Goal: Book appointment/travel/reservation

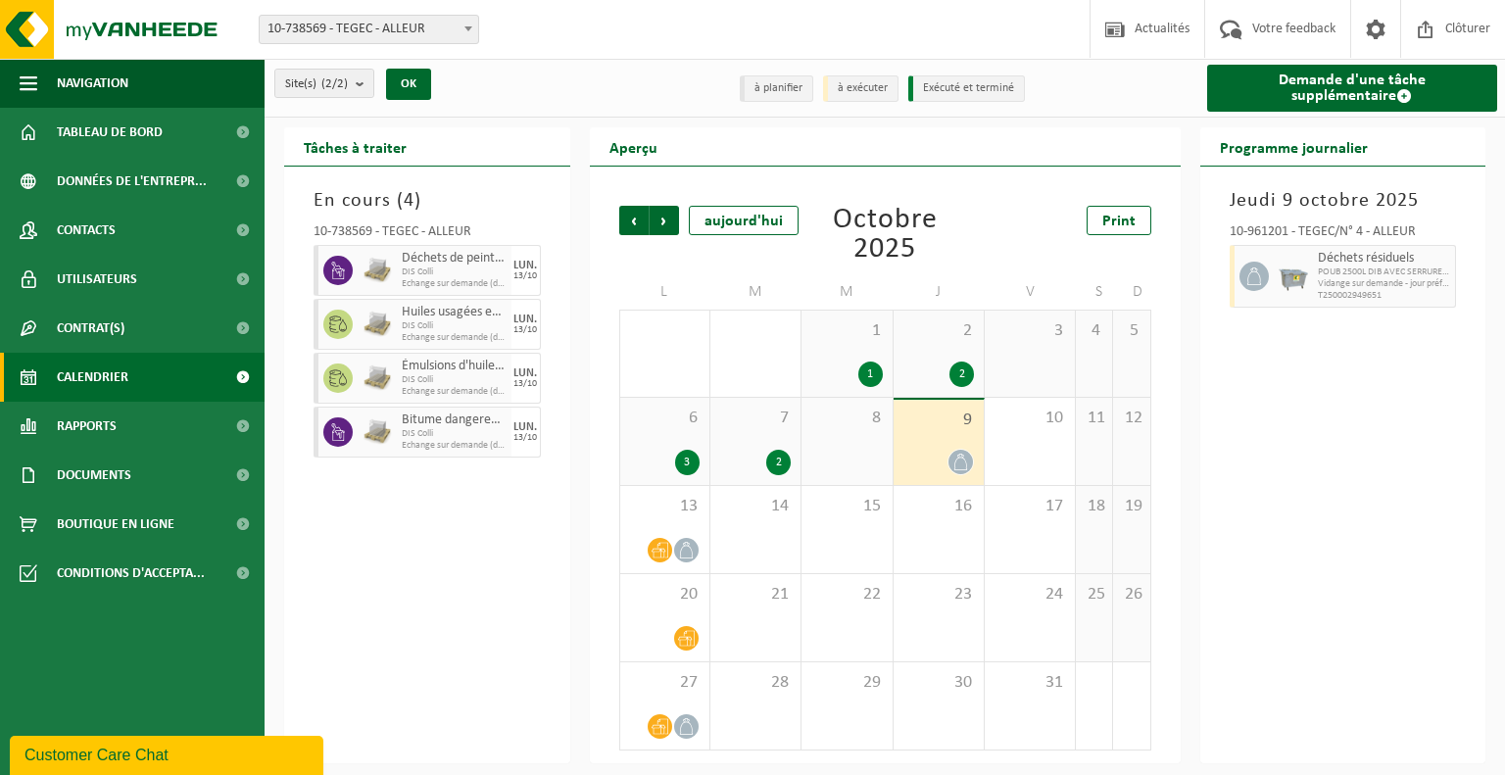
click at [959, 470] on icon at bounding box center [960, 462] width 17 height 17
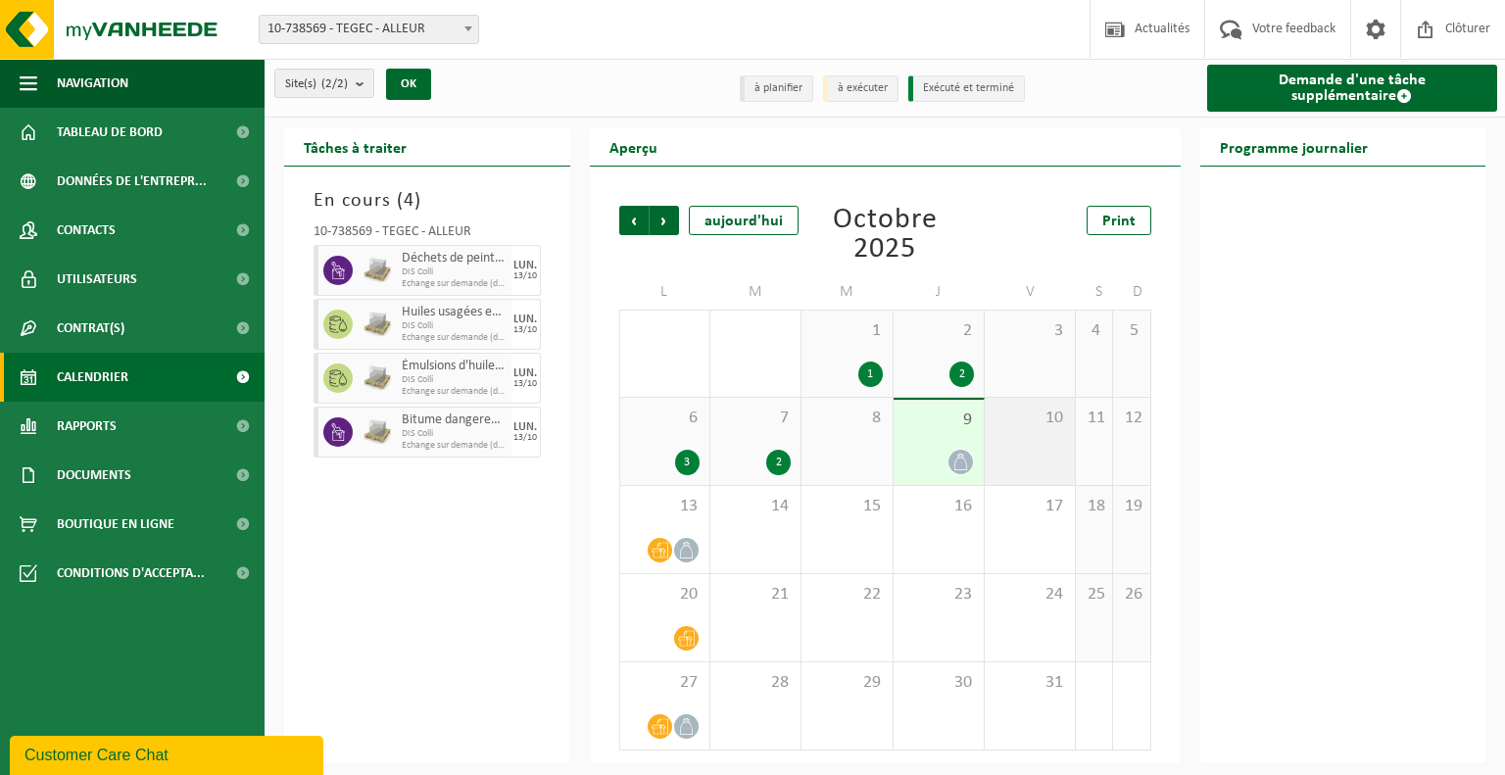
click at [1033, 459] on div "10" at bounding box center [1030, 441] width 90 height 87
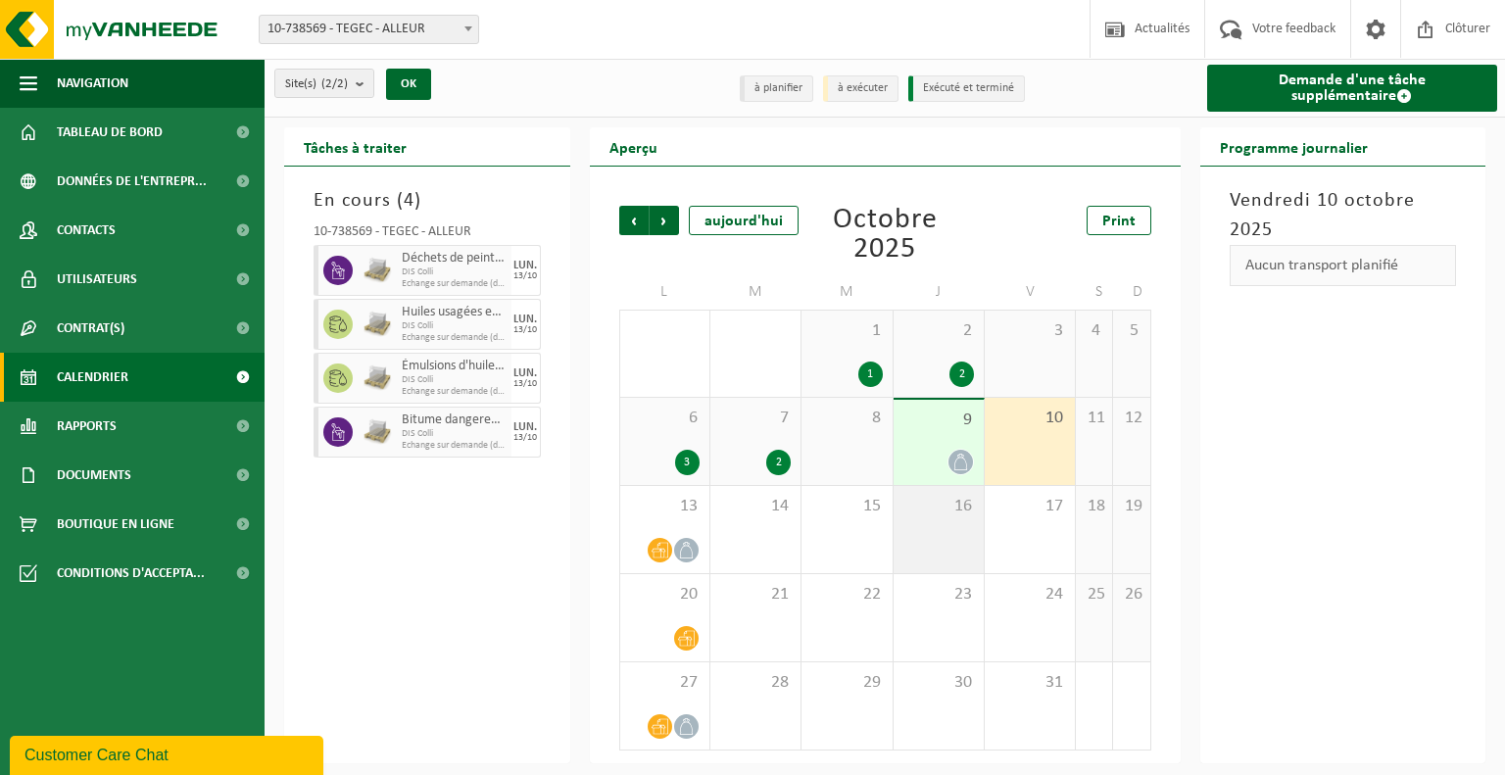
click at [945, 533] on div "16" at bounding box center [939, 529] width 90 height 87
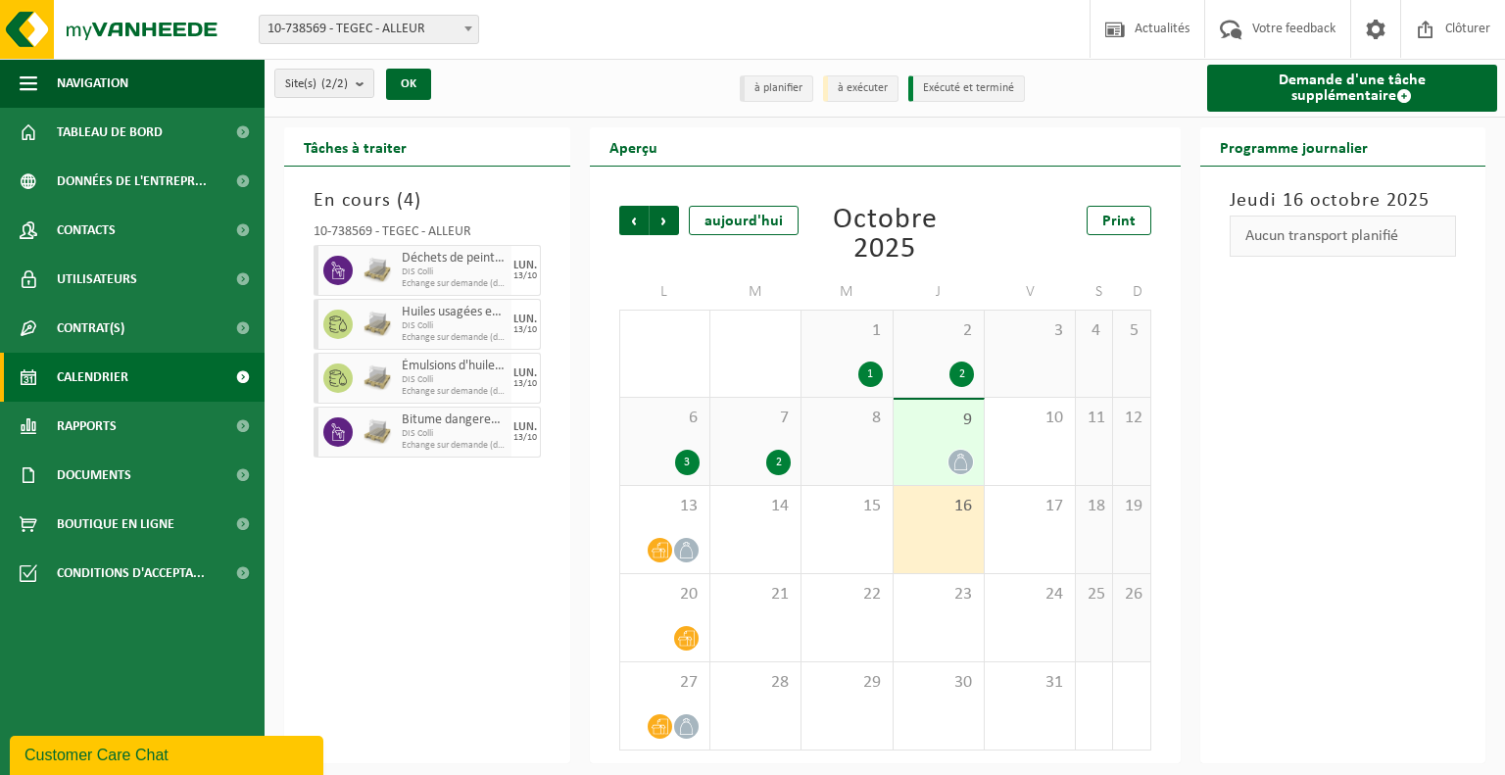
click at [917, 459] on div at bounding box center [939, 462] width 71 height 26
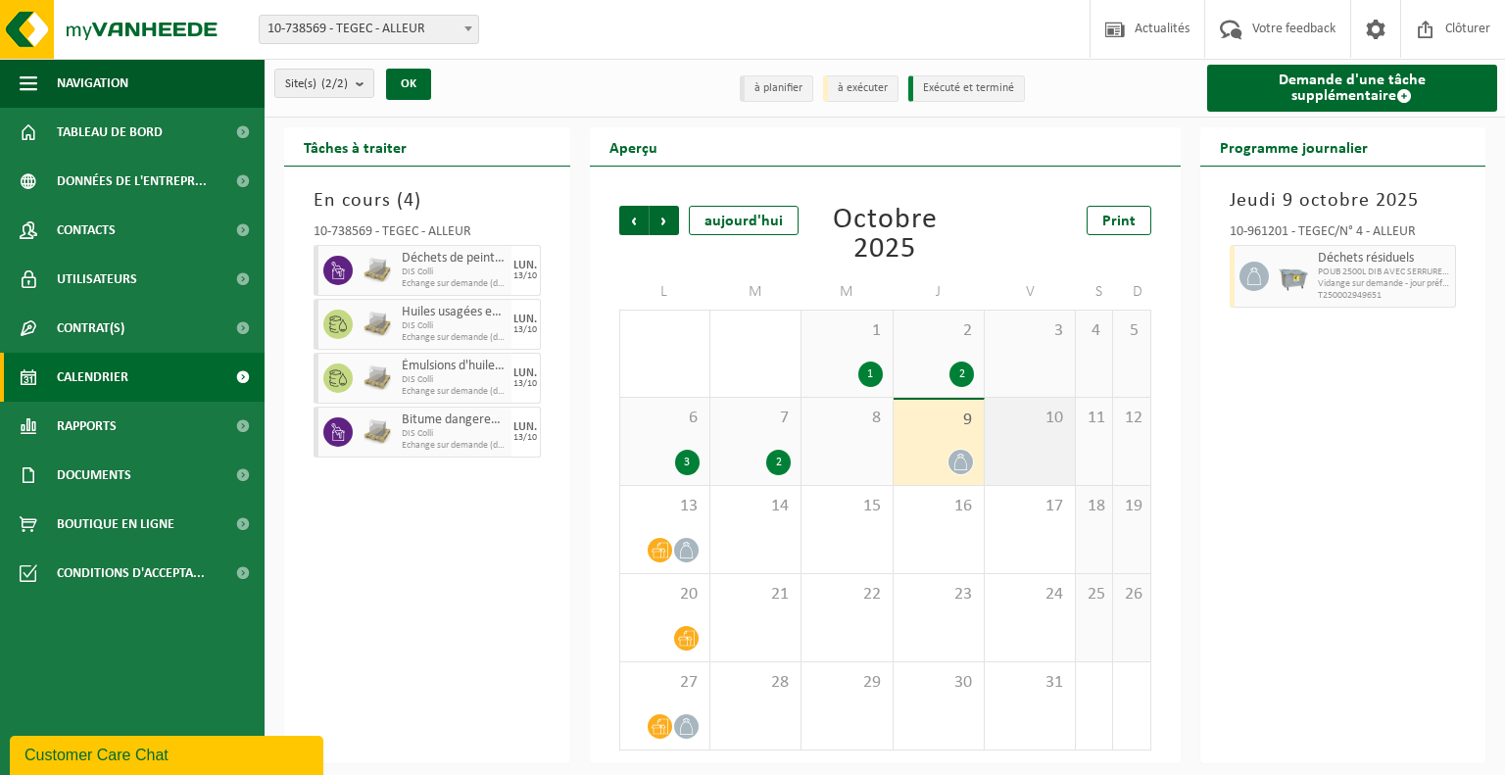
click at [1042, 445] on div "10" at bounding box center [1030, 441] width 90 height 87
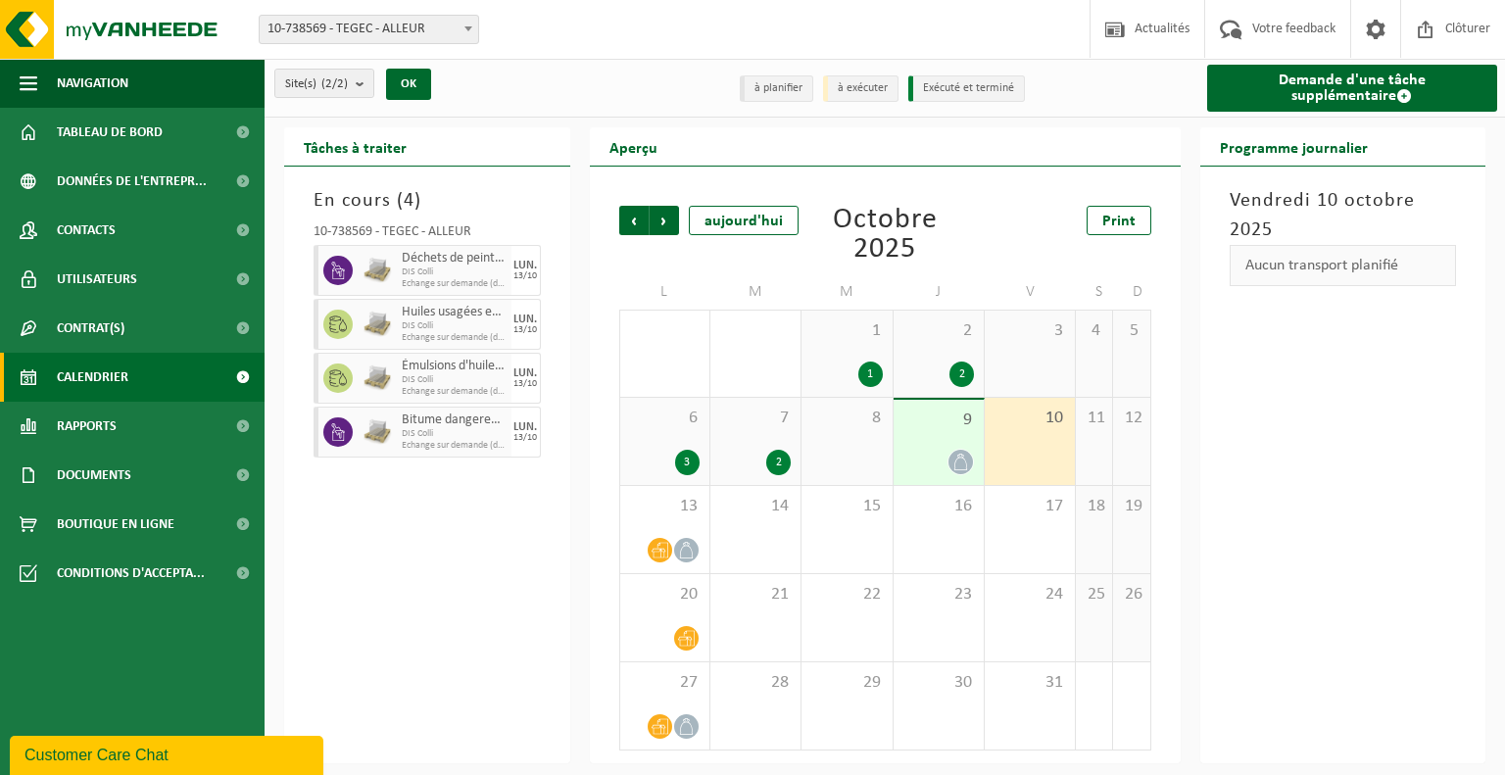
click at [919, 446] on div "9" at bounding box center [939, 442] width 90 height 85
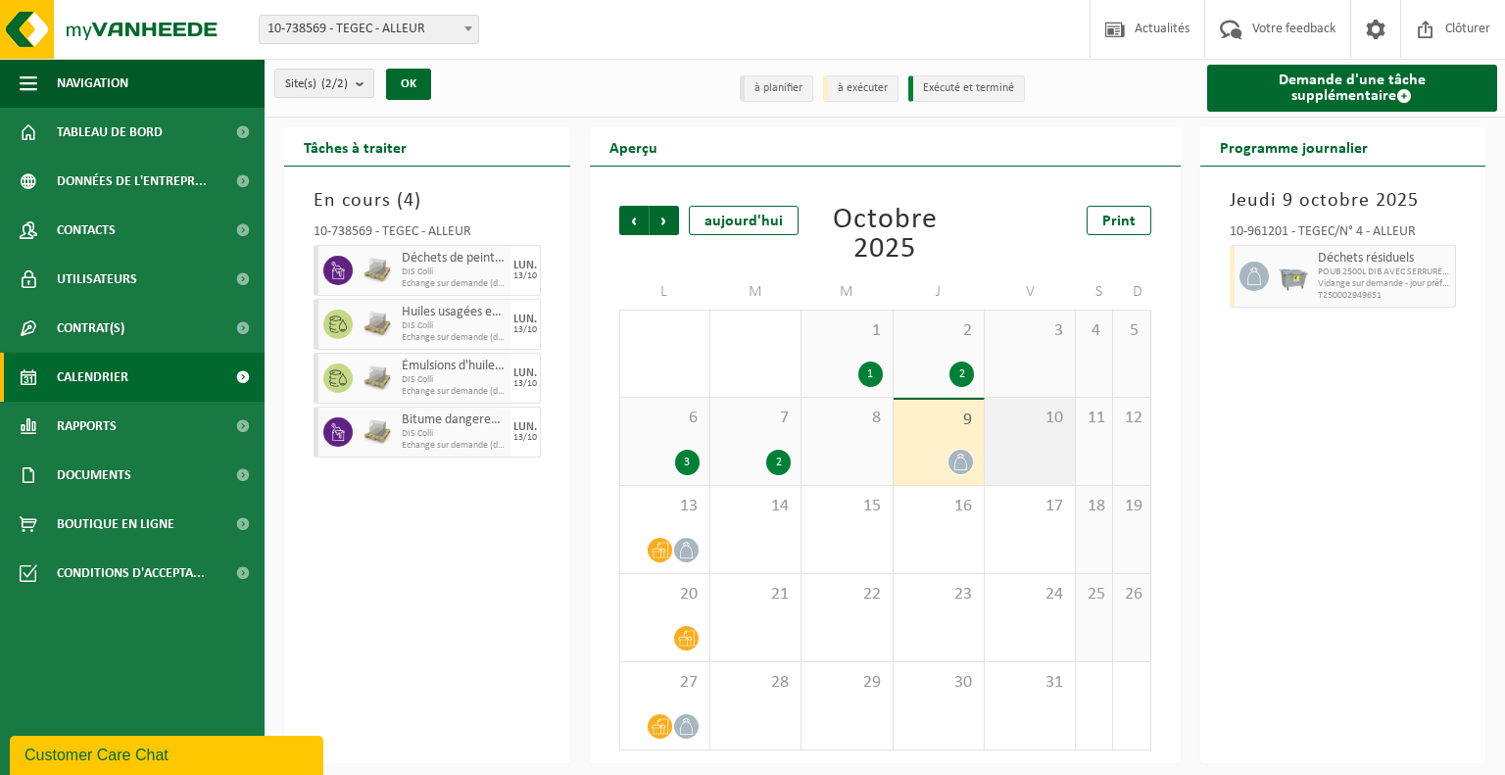
click at [1032, 454] on div "10" at bounding box center [1030, 441] width 90 height 87
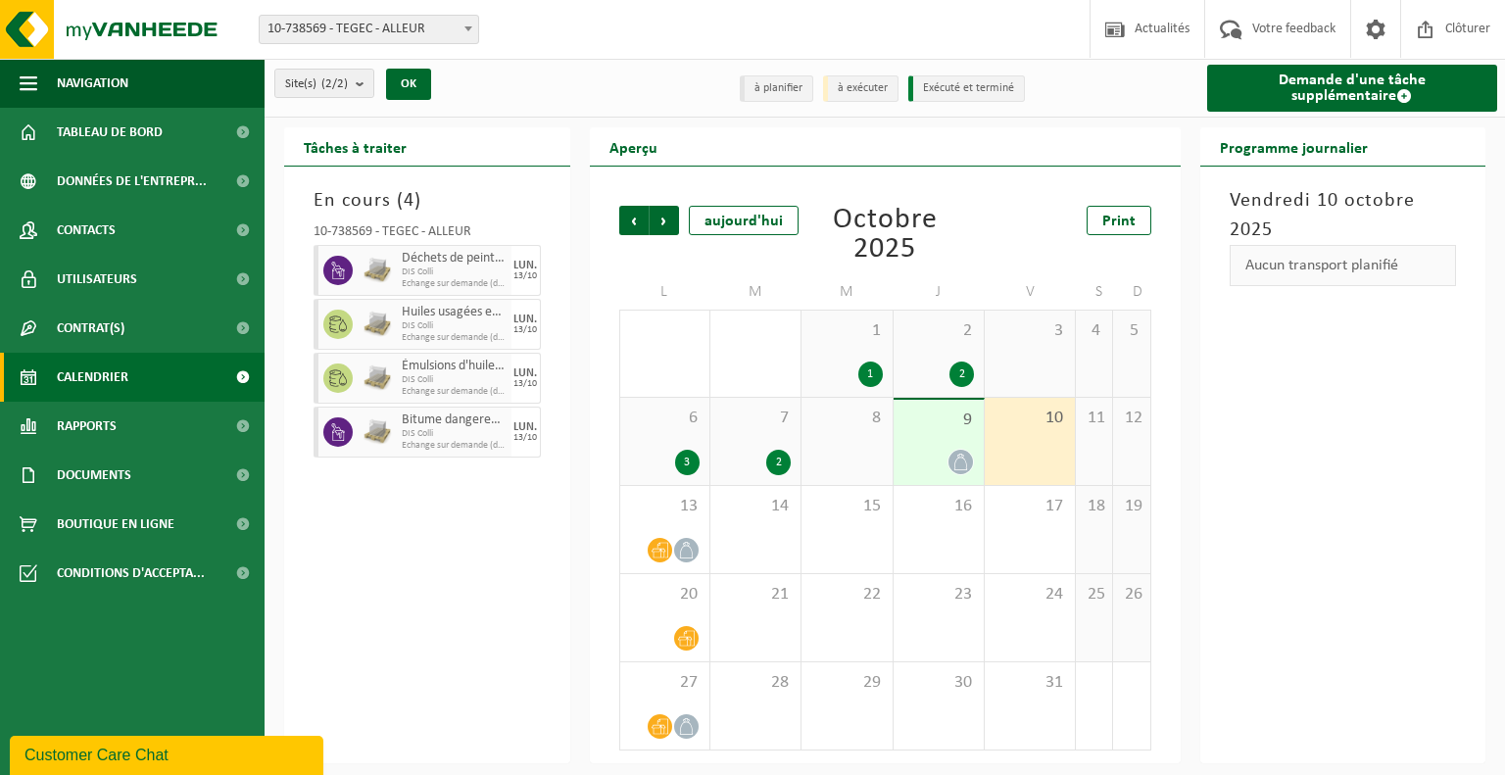
click at [926, 468] on div at bounding box center [939, 462] width 71 height 26
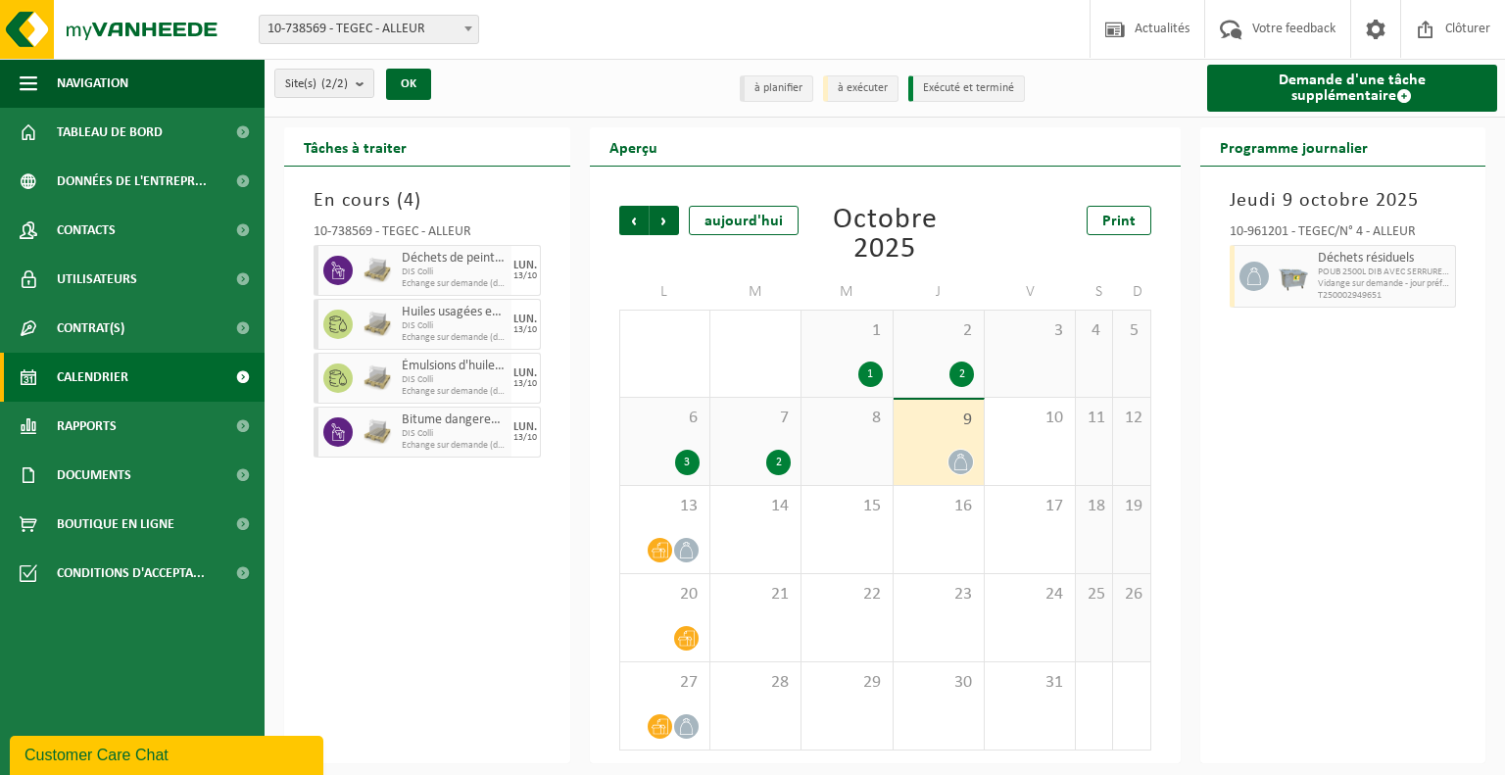
click at [1252, 278] on icon at bounding box center [1255, 277] width 18 height 18
click at [650, 504] on span "13" at bounding box center [665, 507] width 70 height 22
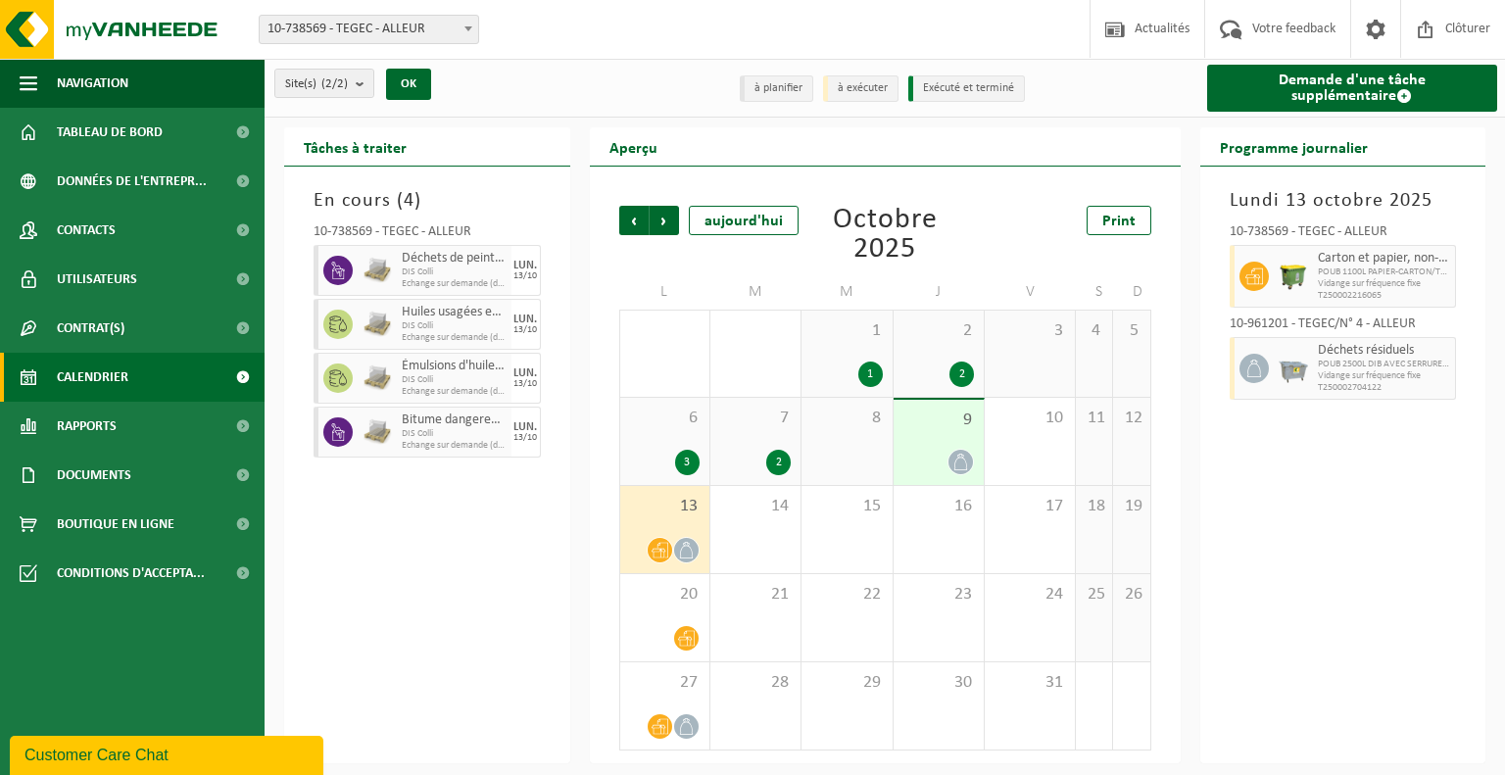
click at [996, 206] on div "Précédent Suivant [DATE] [DATE] Print L M M J V S D 29 1 30 1 1 1 2 2 3 4 5 6 3…" at bounding box center [886, 478] width 552 height 584
